Goal: Find specific page/section: Find specific page/section

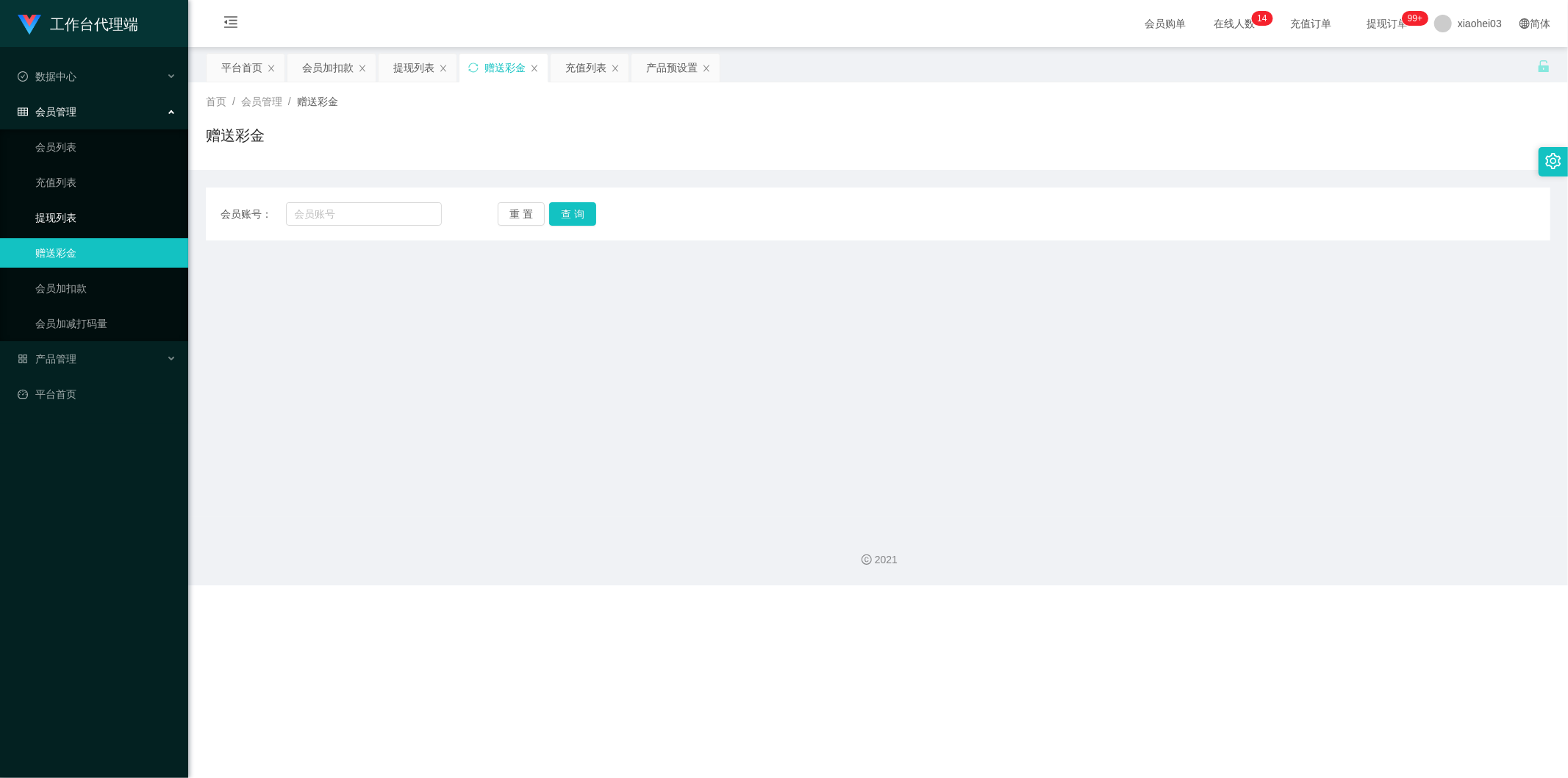
click at [66, 223] on link "提现列表" at bounding box center [106, 217] width 141 height 29
